Goal: Transaction & Acquisition: Purchase product/service

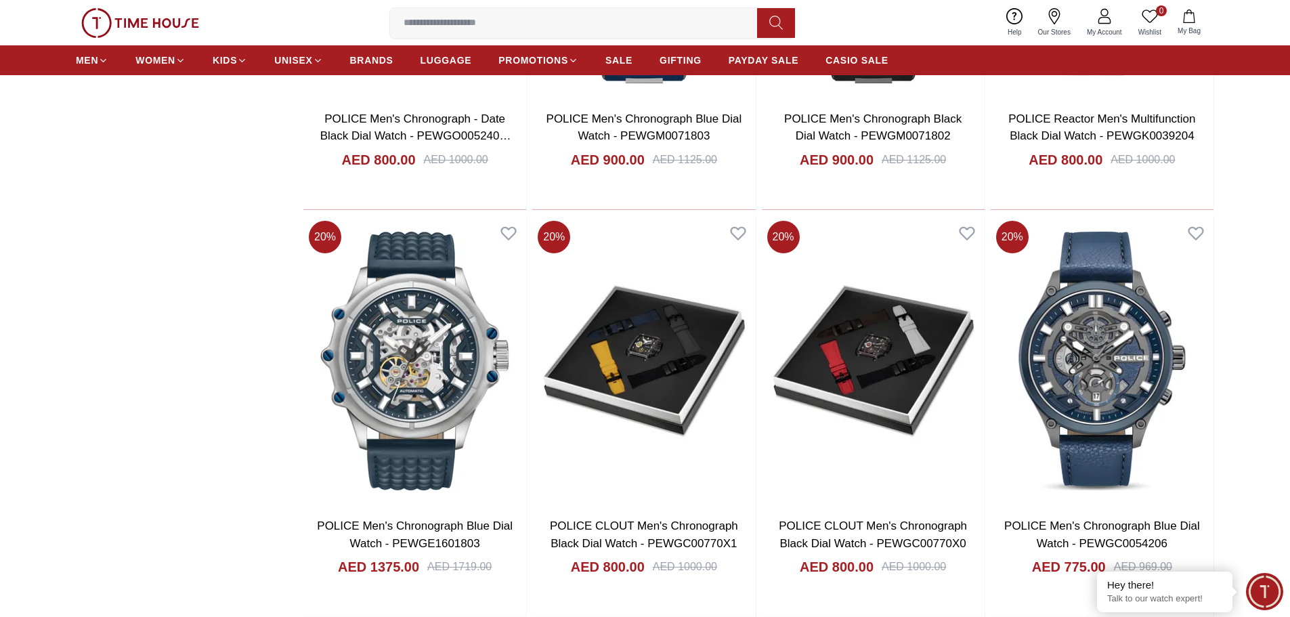
scroll to position [1625, 0]
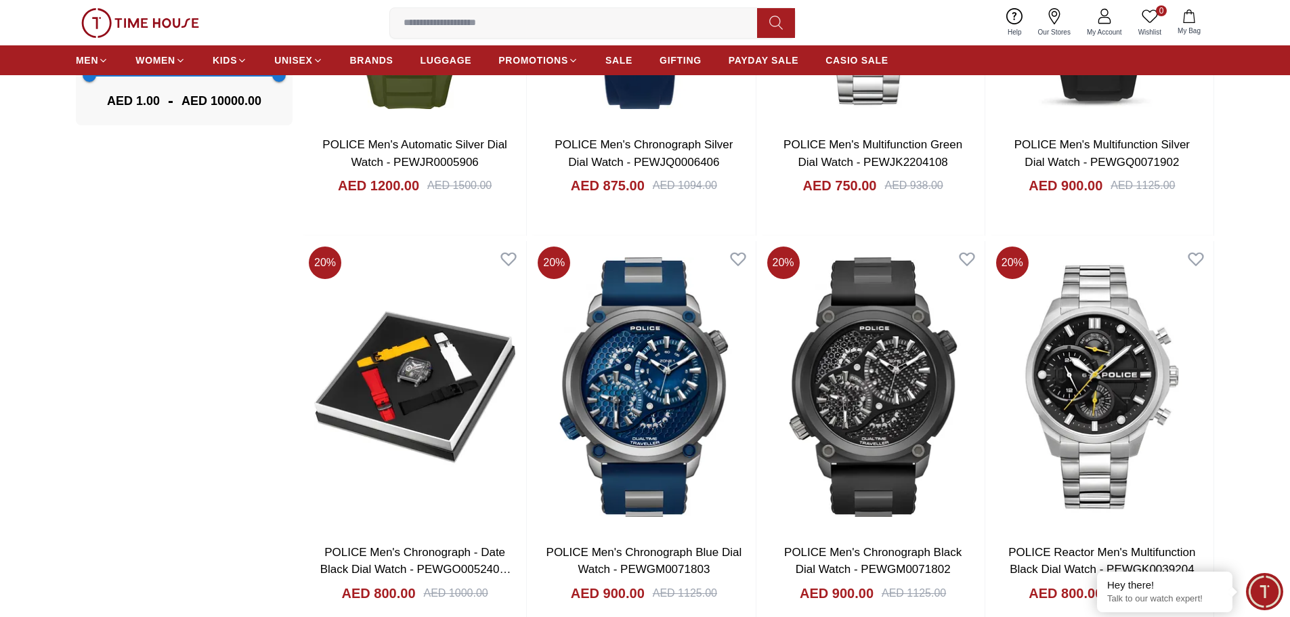
scroll to position [1151, 0]
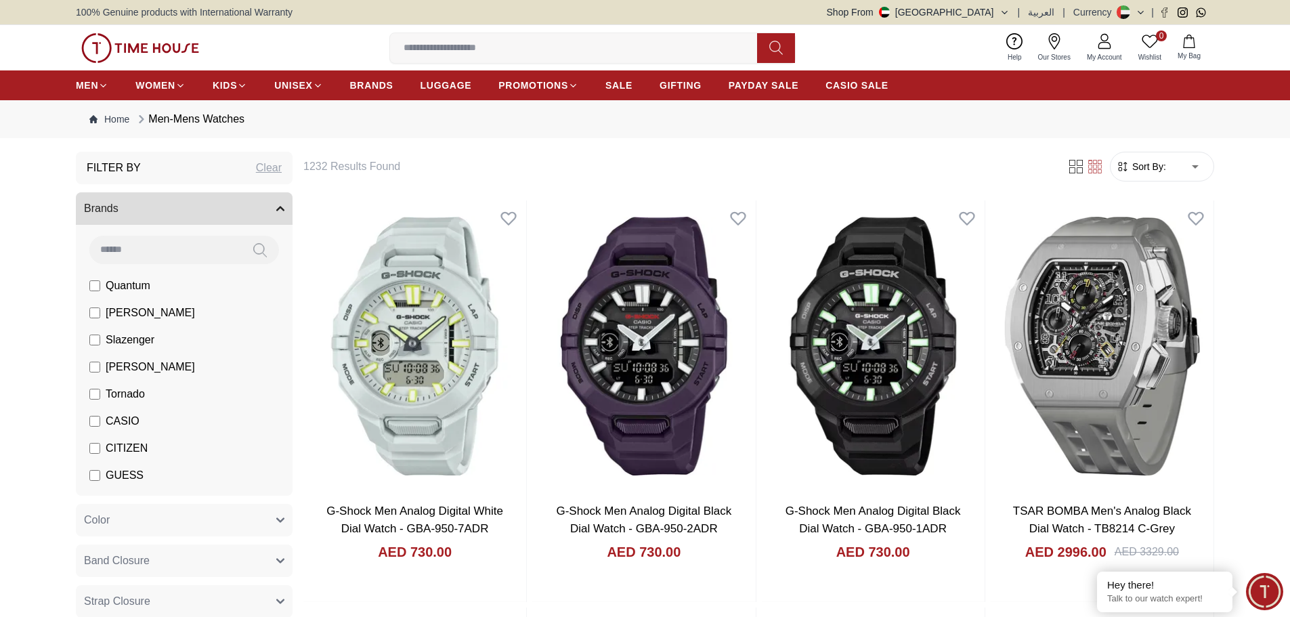
click at [140, 313] on span "[PERSON_NAME]" at bounding box center [150, 313] width 89 height 16
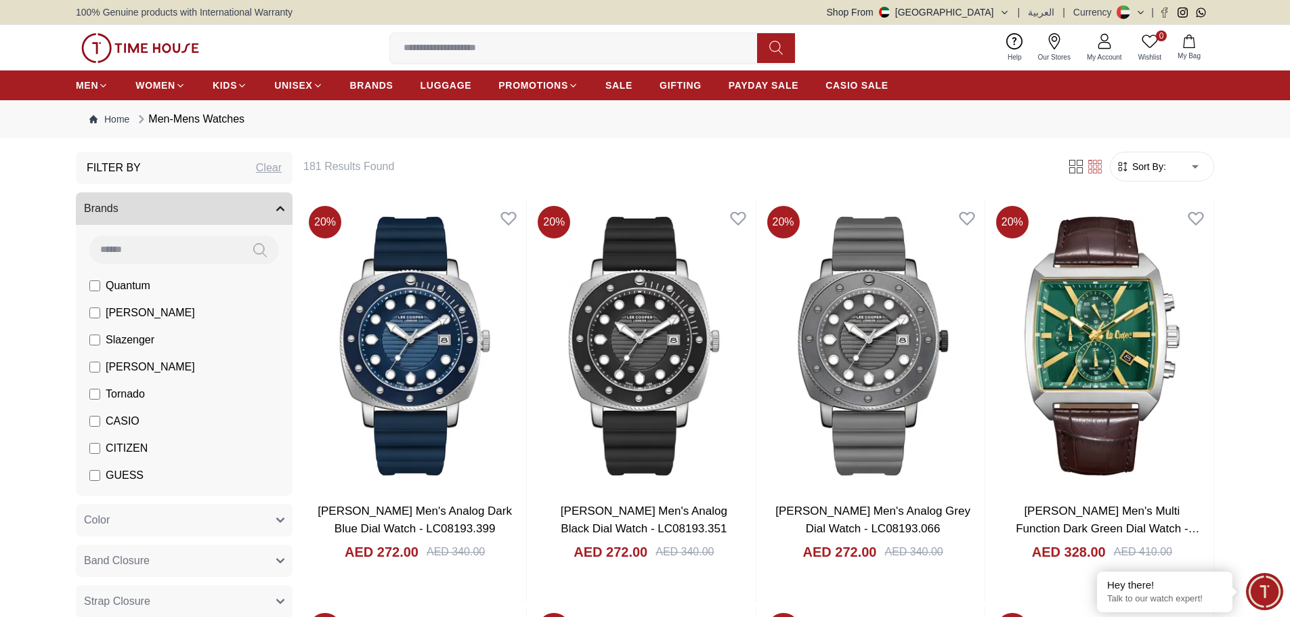
click at [96, 414] on label "CASIO" at bounding box center [114, 421] width 50 height 16
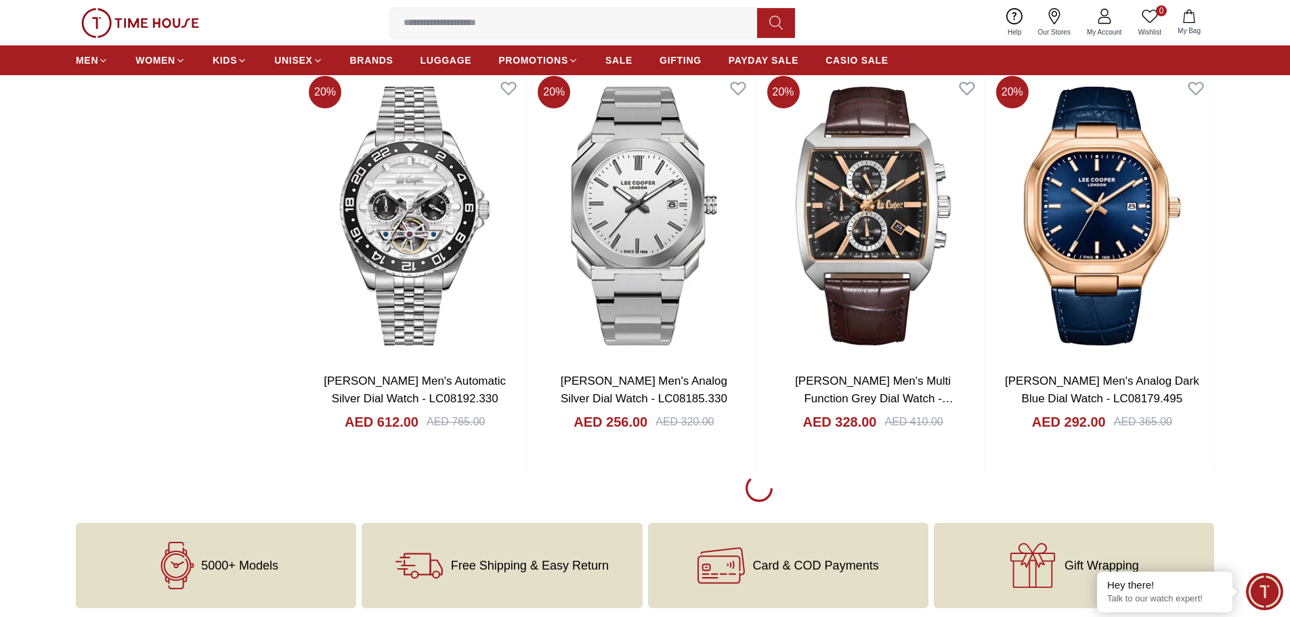
scroll to position [1760, 0]
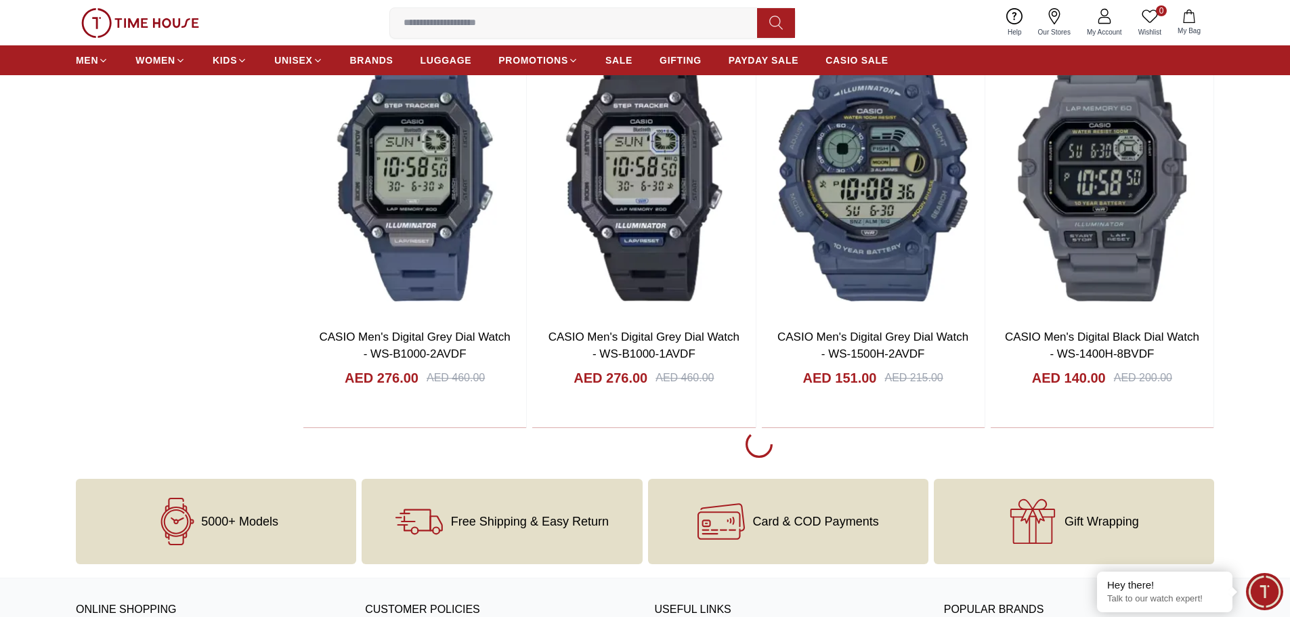
scroll to position [5957, 0]
